Goal: Transaction & Acquisition: Download file/media

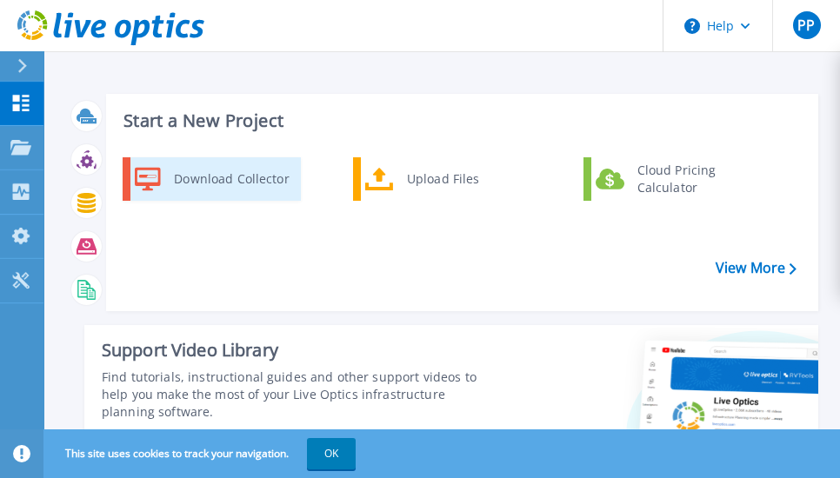
click at [257, 176] on div "Download Collector" at bounding box center [230, 179] width 131 height 35
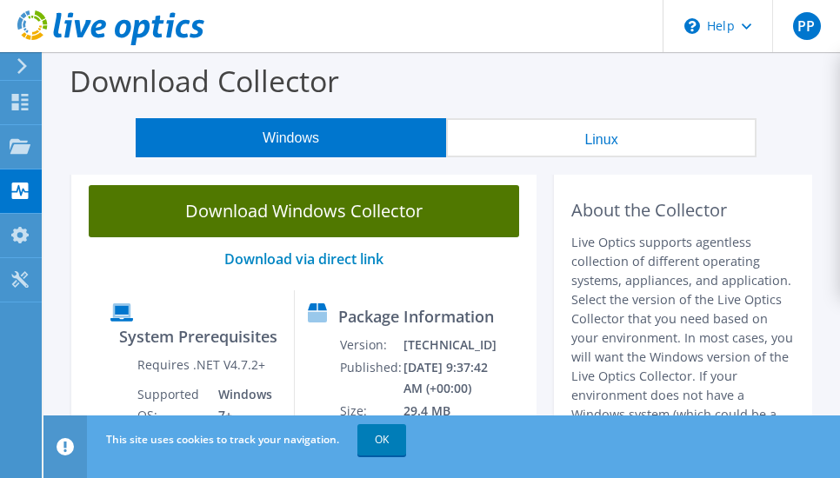
click at [278, 209] on link "Download Windows Collector" at bounding box center [304, 211] width 430 height 52
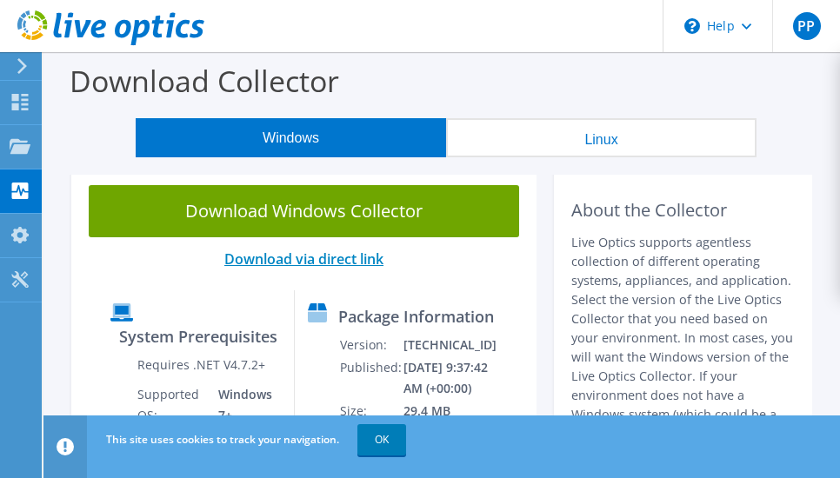
click at [322, 255] on link "Download via direct link" at bounding box center [303, 258] width 159 height 19
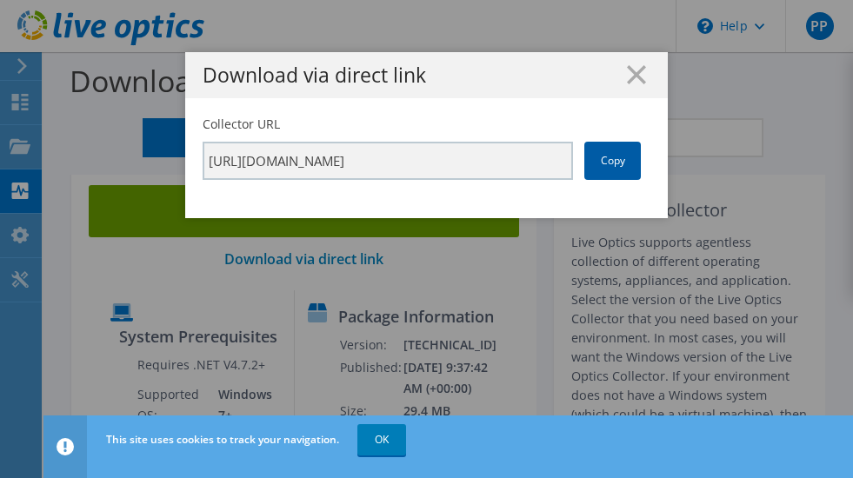
click at [606, 154] on link "Copy" at bounding box center [612, 161] width 56 height 38
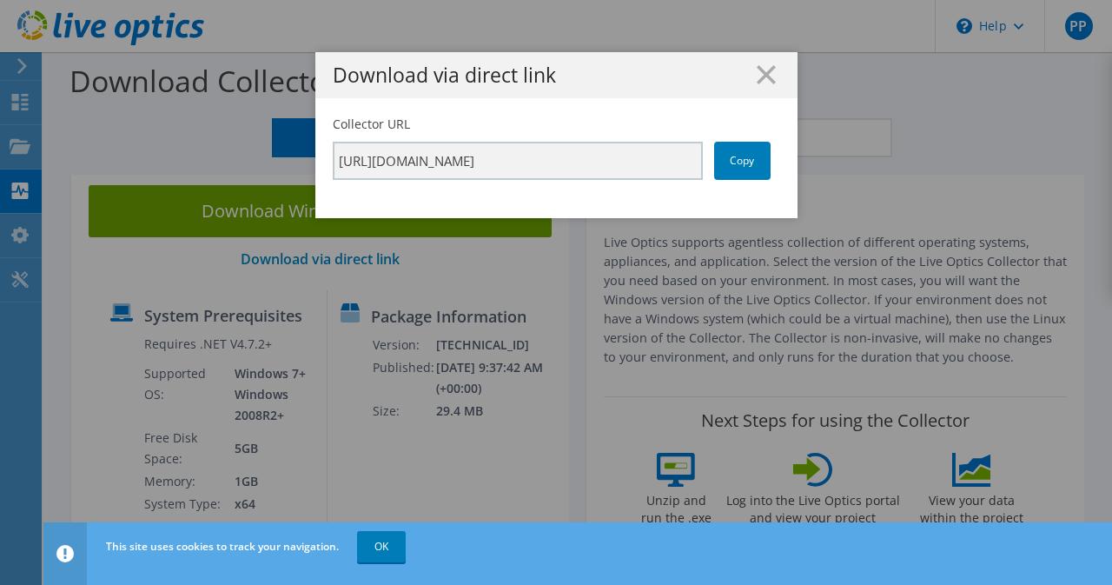
click at [835, 160] on div "Download via direct link Collector URL https://app.liveoptics.com/collector/dir…" at bounding box center [556, 292] width 1112 height 481
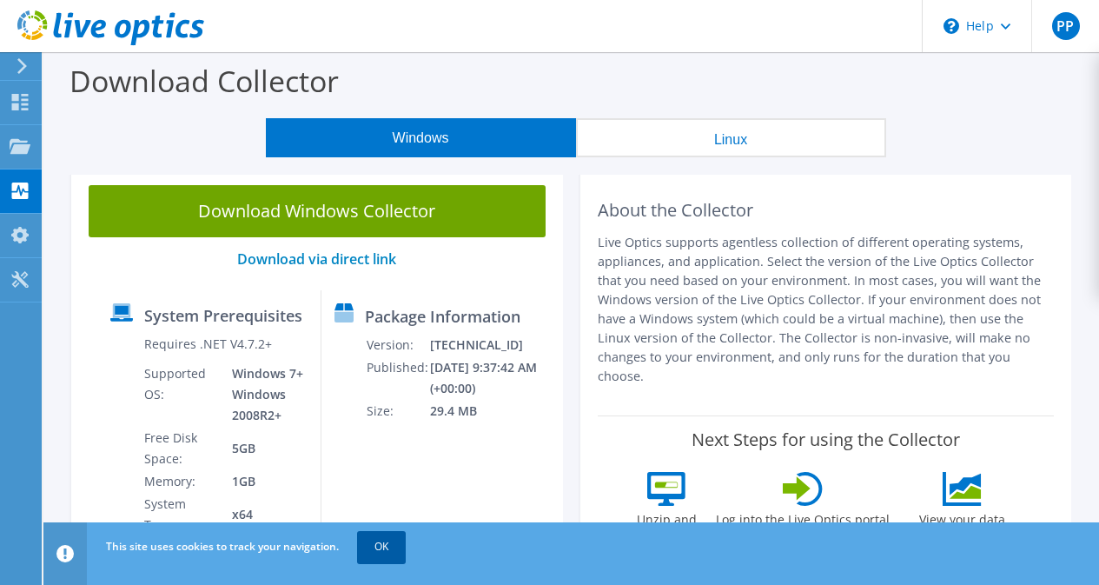
click at [376, 477] on link "OK" at bounding box center [381, 546] width 49 height 31
